Goal: Task Accomplishment & Management: Manage account settings

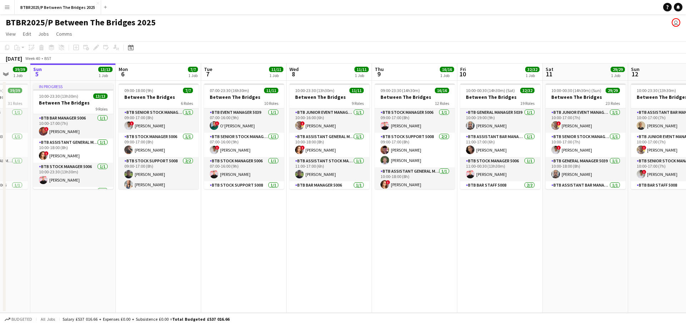
scroll to position [0, 219]
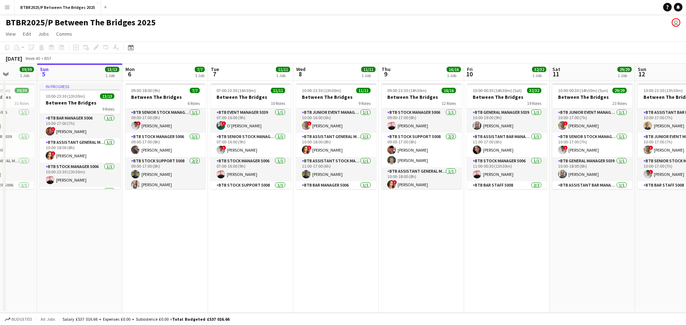
drag, startPoint x: 221, startPoint y: 229, endPoint x: 238, endPoint y: 211, distance: 24.8
click at [259, 226] on app-calendar-viewport "Thu 2 18/18 1 Job Fri 3 34/34 1 Job Sat 4 39/39 1 Job Sun 5 13/13 1 Job Mon 6 7…" at bounding box center [343, 189] width 686 height 250
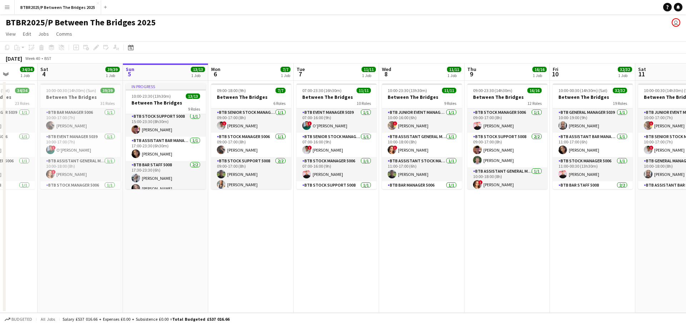
scroll to position [185, 0]
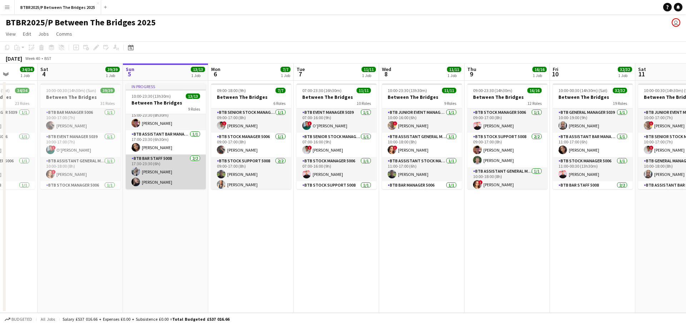
click at [161, 171] on app-card-role "BTB Bar Staff 5008 [DATE] 17:30-23:30 (6h) [PERSON_NAME] [PERSON_NAME]" at bounding box center [166, 172] width 80 height 35
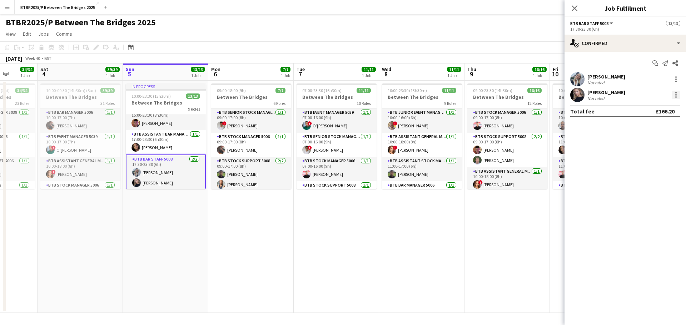
click at [674, 95] on div at bounding box center [676, 95] width 9 height 9
click at [645, 177] on span "Remove" at bounding box center [640, 177] width 21 height 6
click at [617, 95] on input at bounding box center [628, 95] width 83 height 9
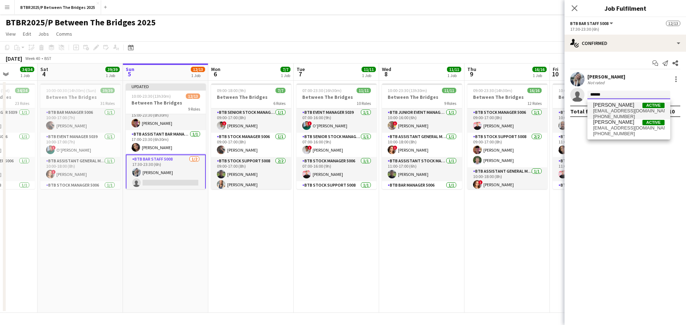
type input "******"
click at [617, 105] on span "[PERSON_NAME]" at bounding box center [613, 105] width 41 height 6
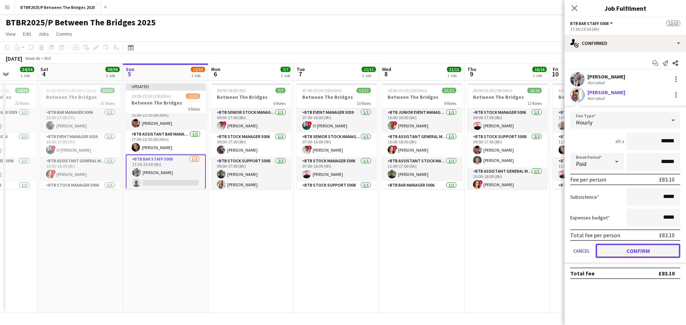
click at [603, 255] on button "Confirm" at bounding box center [638, 251] width 85 height 14
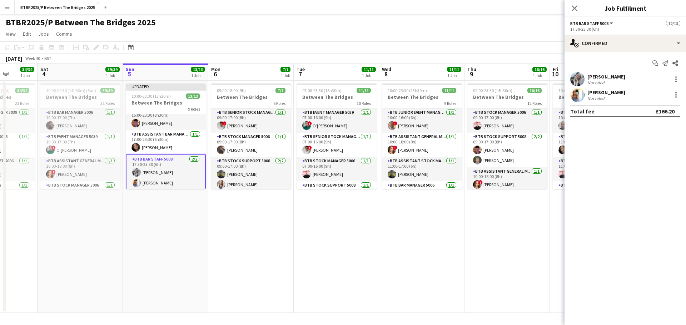
click at [420, 30] on app-page-menu "View Day view expanded Day view collapsed Month view Date picker Jump to [DATE]…" at bounding box center [343, 35] width 686 height 14
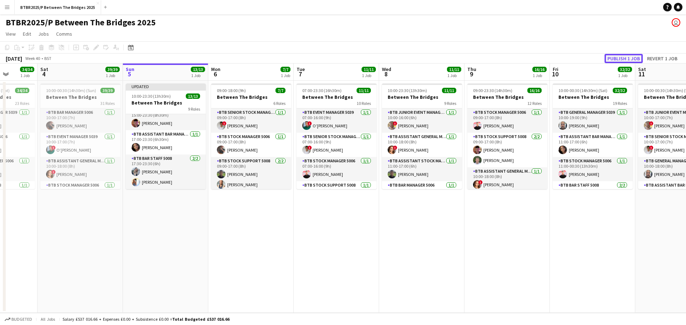
click at [613, 59] on button "Publish 1 job" at bounding box center [623, 58] width 38 height 9
